Goal: Navigation & Orientation: Find specific page/section

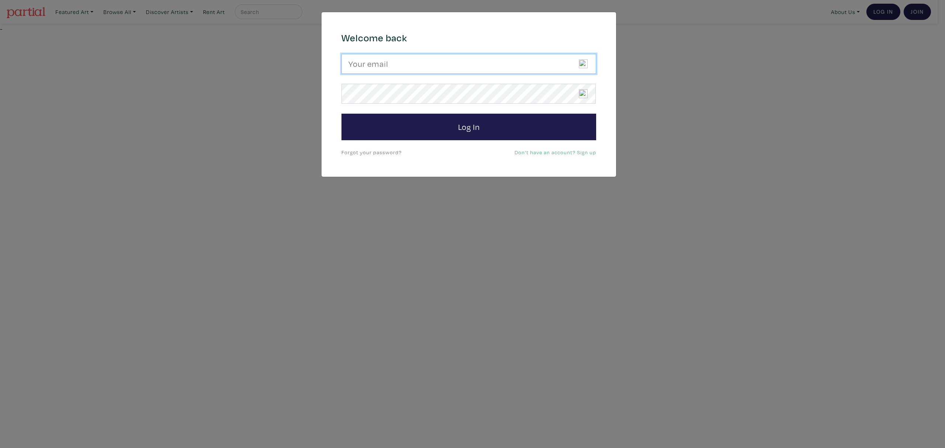
click at [478, 62] on input "email" at bounding box center [468, 64] width 255 height 20
type input "candicegrantart@outlook.com"
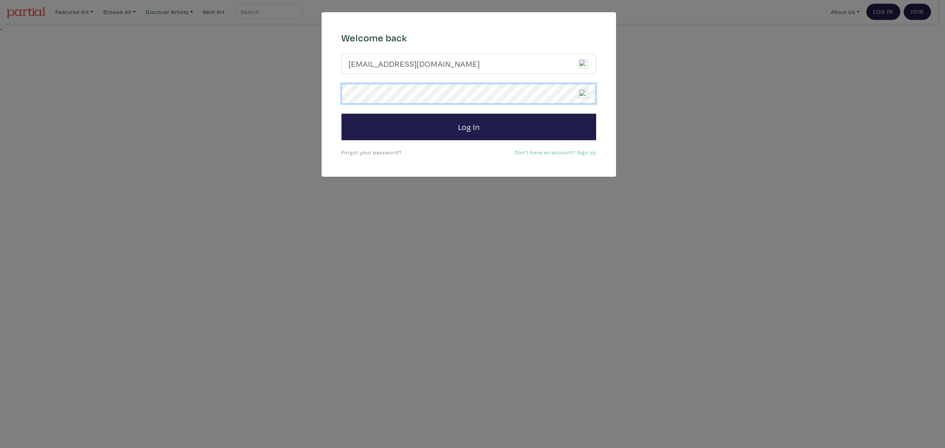
click at [341, 114] on button "Log In" at bounding box center [468, 127] width 255 height 27
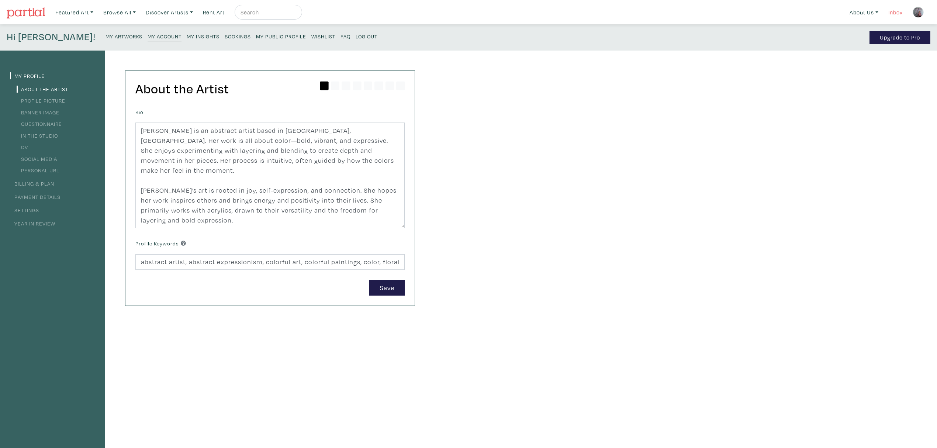
click at [902, 10] on link "Inbox" at bounding box center [895, 12] width 21 height 15
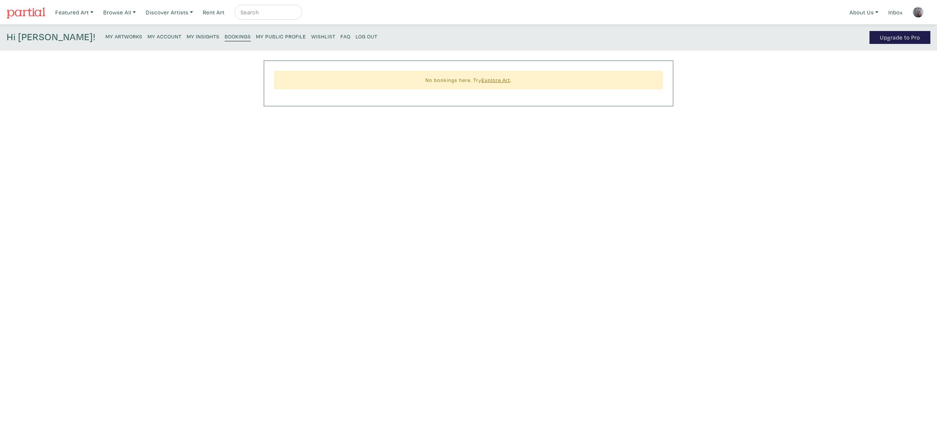
click at [187, 37] on small "My Insights" at bounding box center [203, 36] width 33 height 7
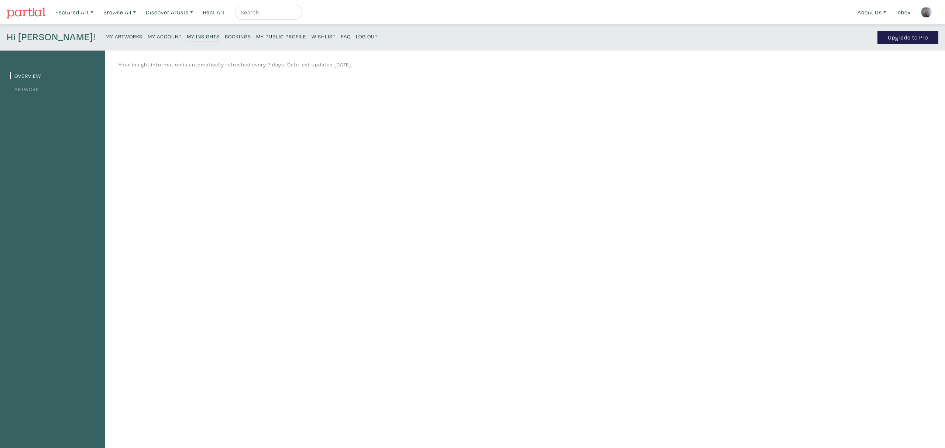
click at [36, 87] on link "Artwork" at bounding box center [24, 89] width 29 height 7
